Goal: Information Seeking & Learning: Understand process/instructions

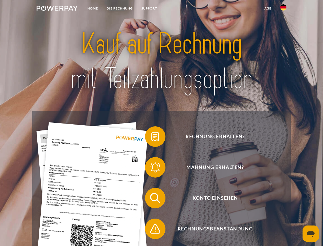
click at [57, 9] on img at bounding box center [57, 8] width 41 height 5
click at [283, 9] on img at bounding box center [283, 7] width 6 height 6
click at [268, 8] on link "agb" at bounding box center [268, 8] width 16 height 9
click at [151, 137] on span at bounding box center [148, 137] width 26 height 26
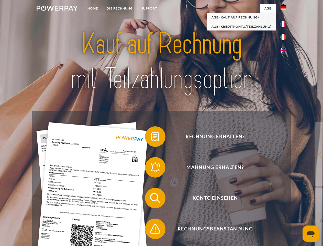
click at [151, 168] on span at bounding box center [148, 167] width 26 height 26
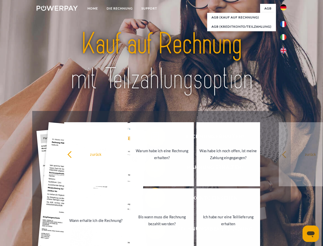
click at [151, 199] on link "Bis wann muss die Rechnung bezahlt werden?" at bounding box center [162, 220] width 64 height 64
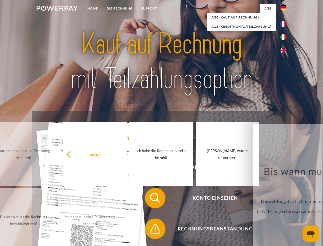
click at [151, 229] on span at bounding box center [148, 229] width 26 height 26
click at [311, 233] on icon "Messaging-Fenster öffnen" at bounding box center [311, 234] width 8 height 6
